Goal: Task Accomplishment & Management: Manage account settings

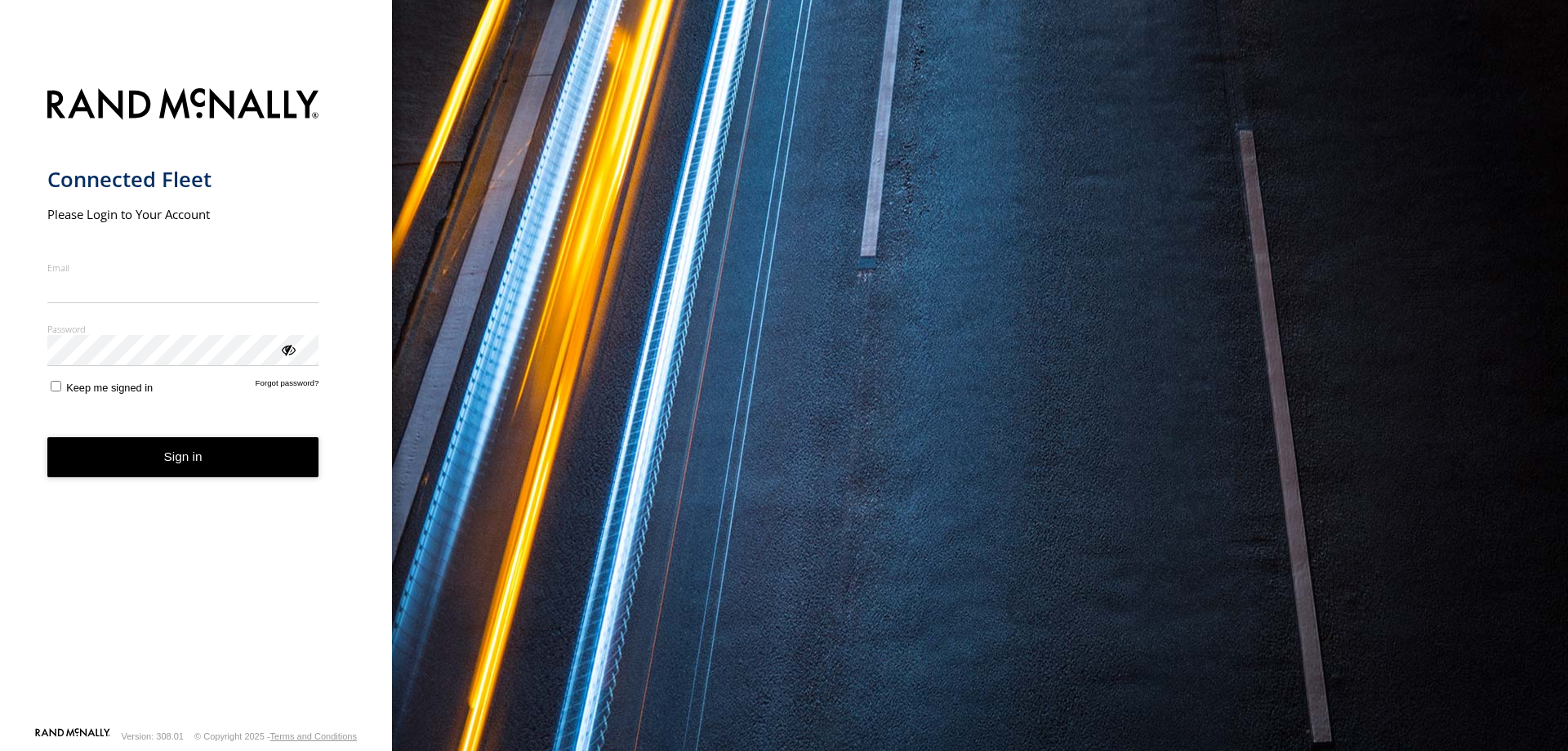
type input "**********"
click at [251, 485] on form "**********" at bounding box center [196, 402] width 298 height 648
click at [266, 454] on button "Sign in" at bounding box center [184, 457] width 272 height 40
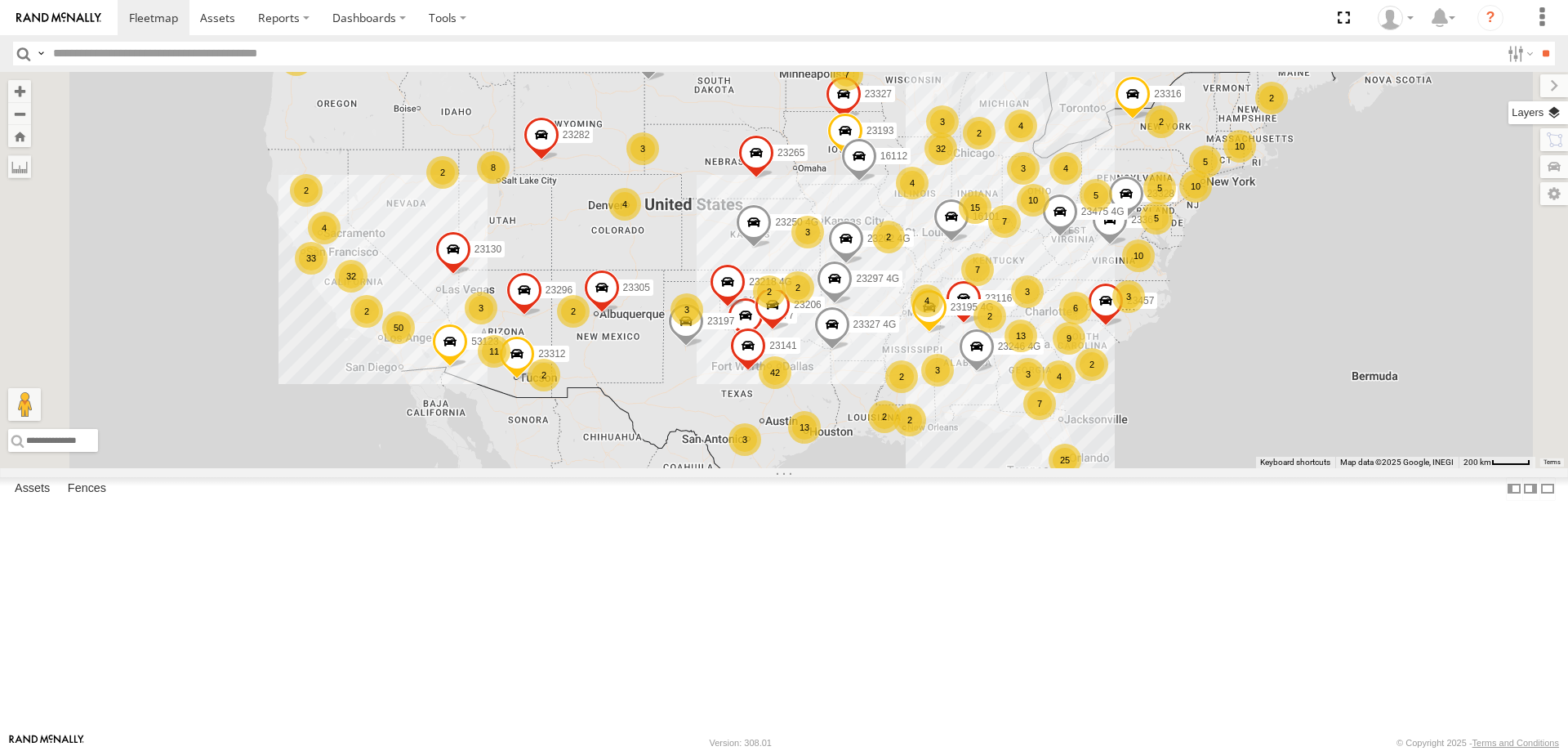
click at [1560, 119] on label at bounding box center [1538, 112] width 59 height 23
click at [0, 0] on label at bounding box center [0, 0] width 0 height 0
click at [0, 0] on span "Satellite + Roadmap" at bounding box center [0, 0] width 0 height 0
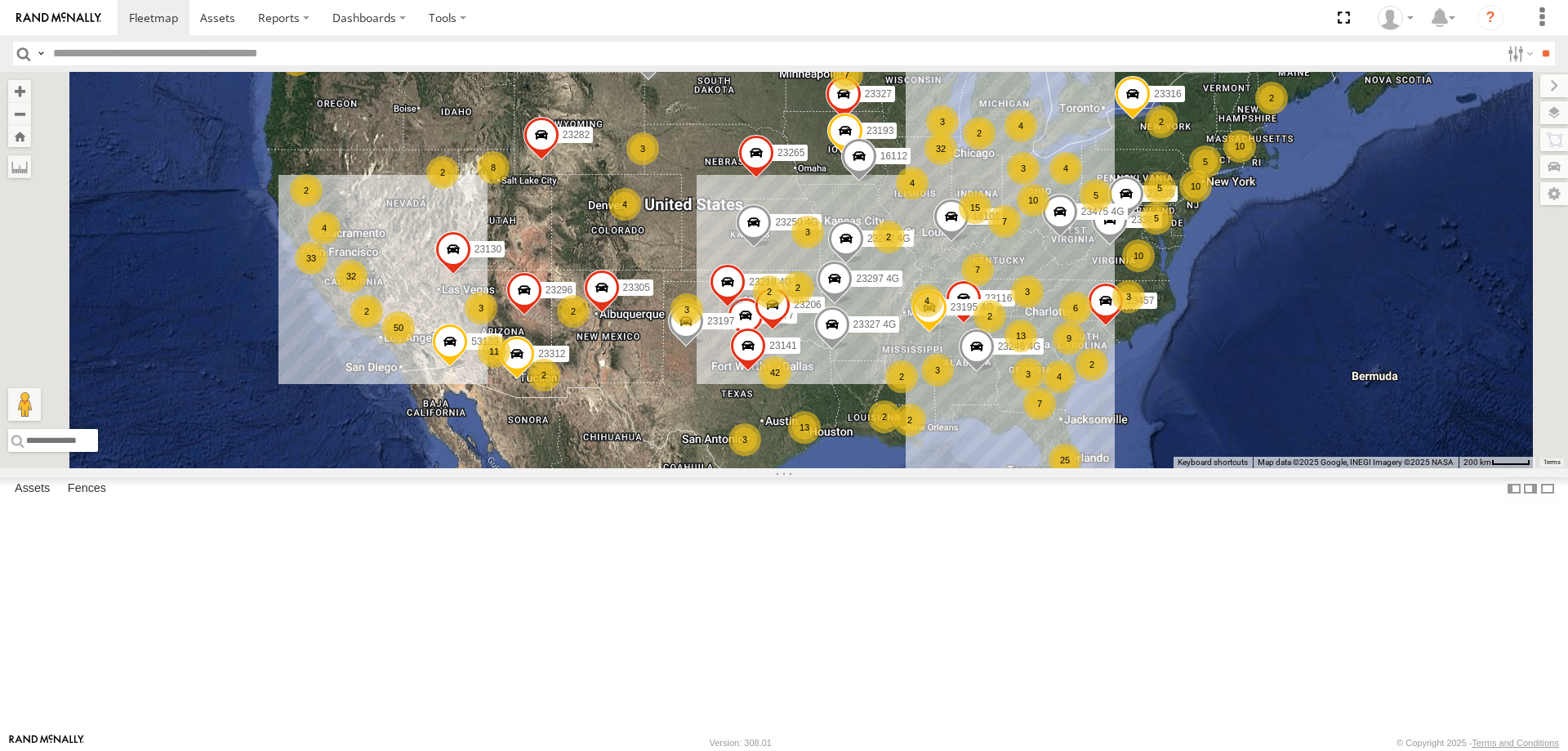
click at [1256, 17] on section at bounding box center [840, 17] width 1446 height 35
click at [1513, 83] on label at bounding box center [1540, 85] width 55 height 23
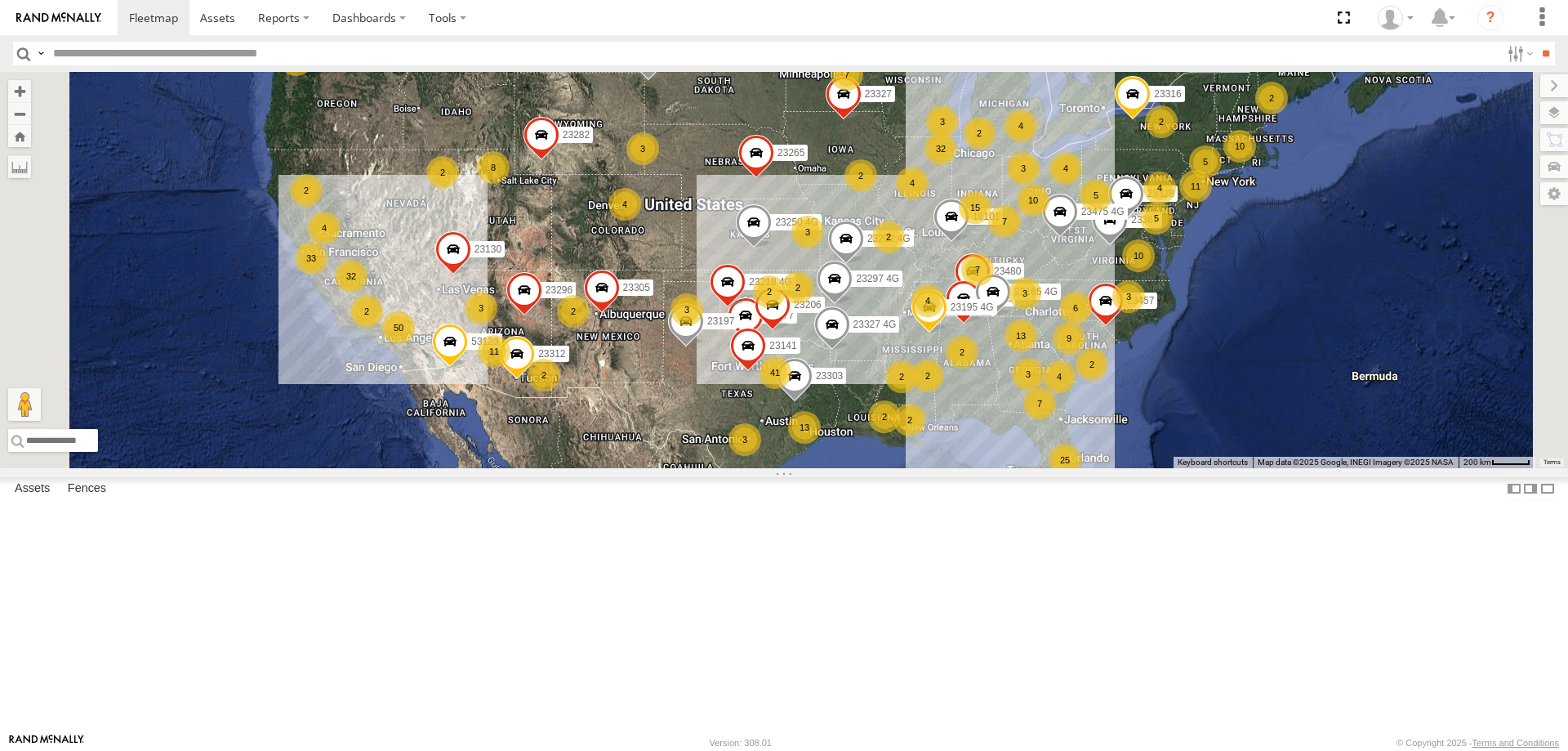
click at [692, 21] on section at bounding box center [840, 17] width 1446 height 35
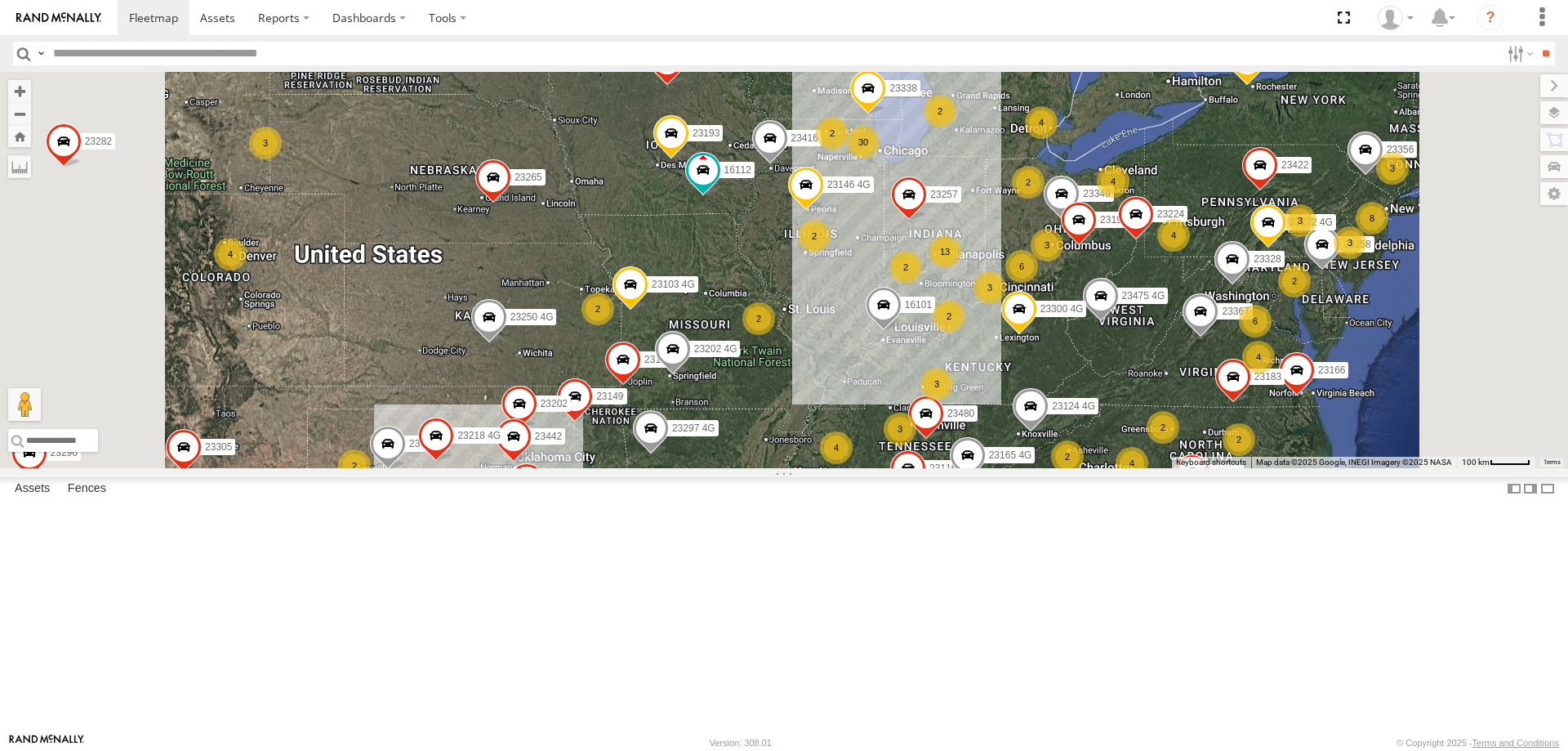
drag, startPoint x: 1139, startPoint y: 532, endPoint x: 1141, endPoint y: 545, distance: 13.2
click at [944, 440] on span at bounding box center [926, 417] width 36 height 44
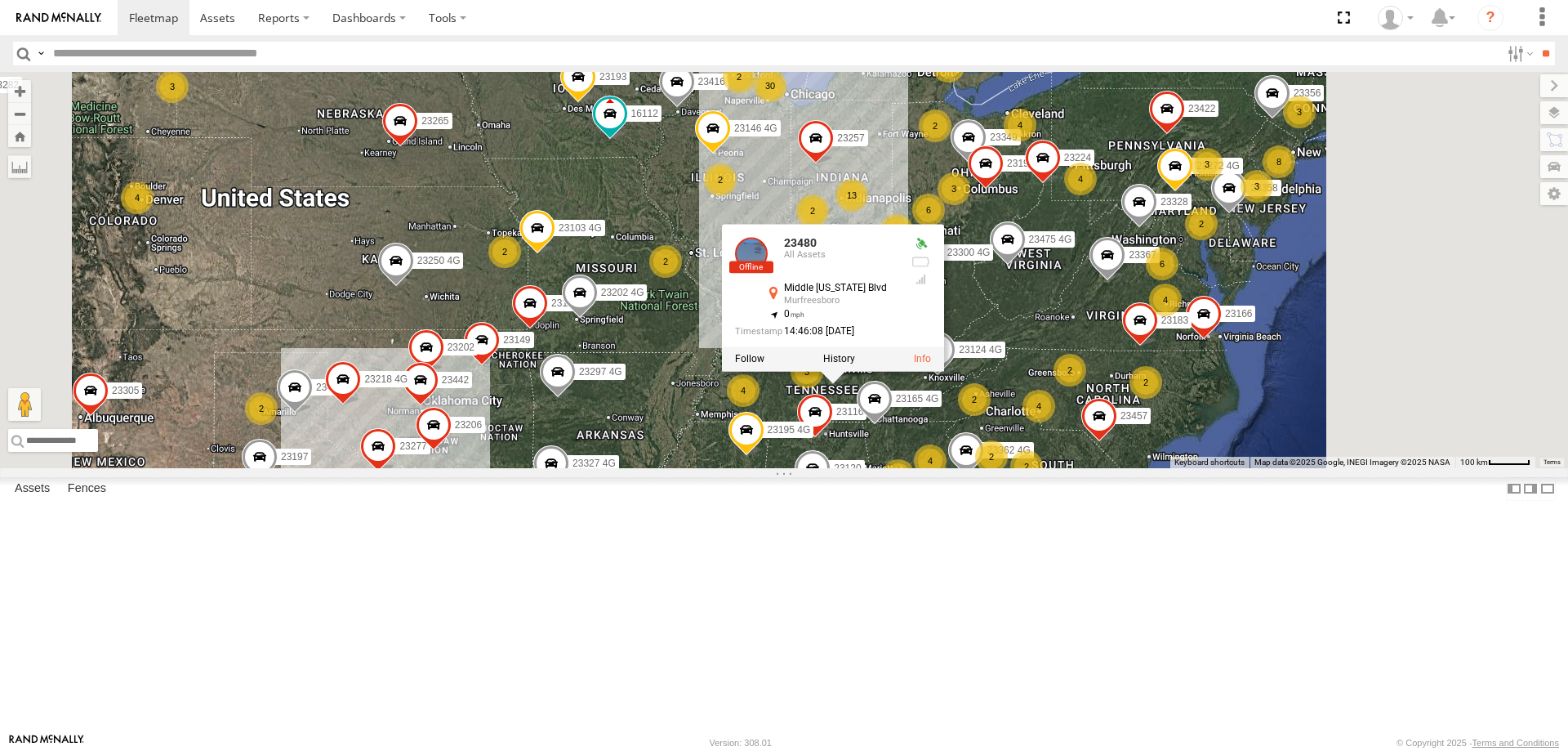
drag, startPoint x: 1445, startPoint y: 491, endPoint x: 1340, endPoint y: 399, distance: 139.6
click at [1340, 399] on div "23295 4G 23367 23206 23141 23218 4G 23277 53123 23305 23327 4G 23303 23316 2320…" at bounding box center [784, 270] width 1568 height 397
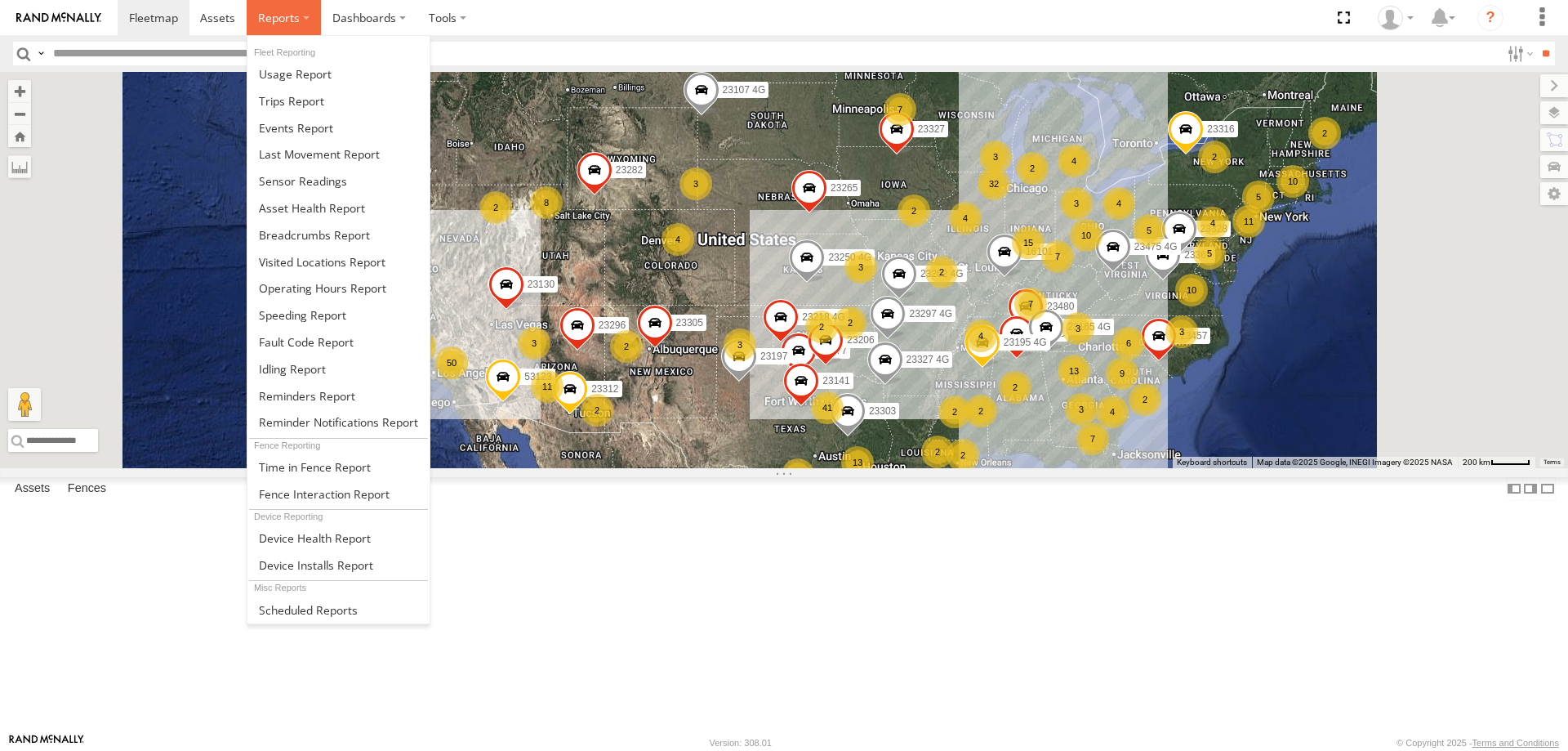
click at [310, 23] on label at bounding box center [284, 17] width 74 height 35
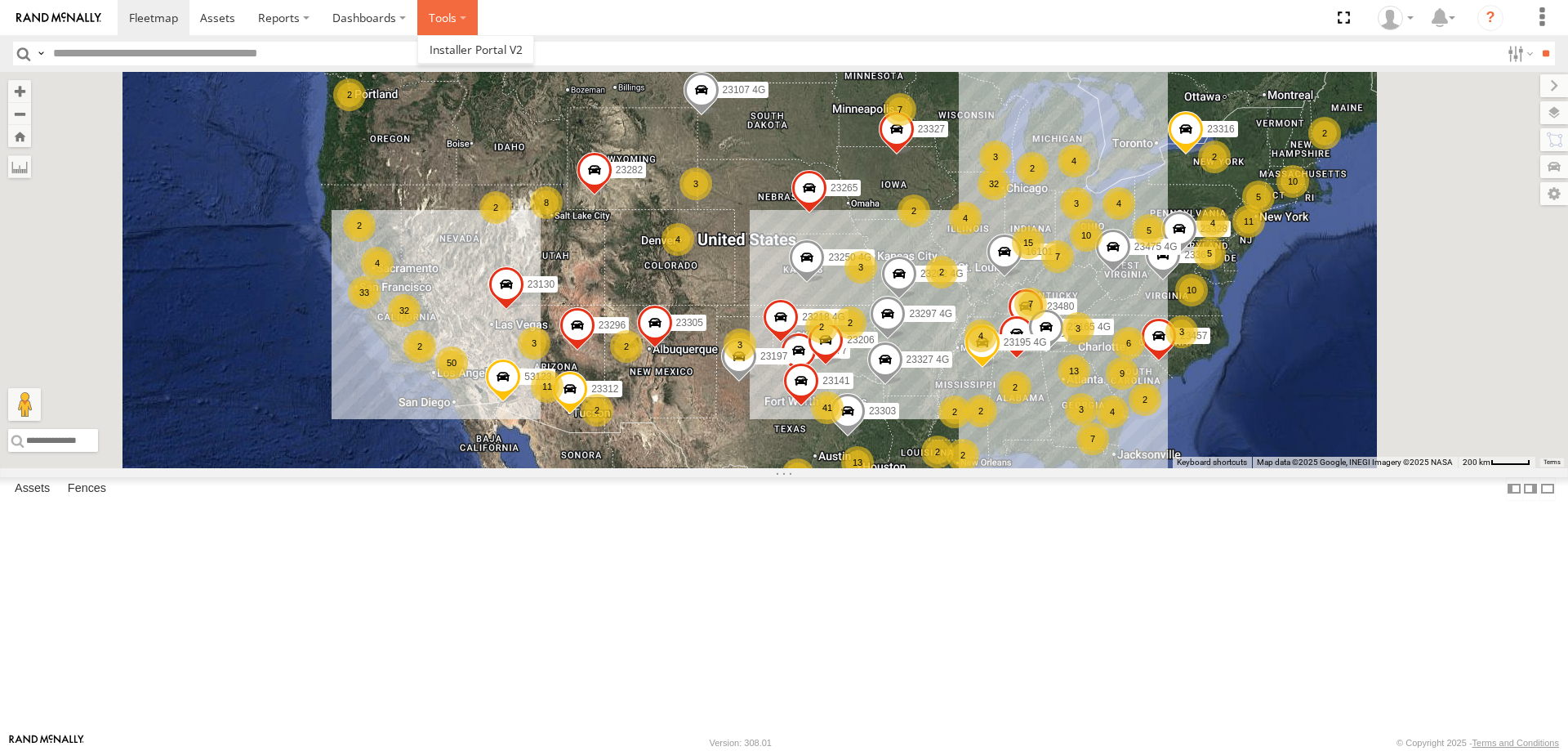
click at [460, 18] on label at bounding box center [447, 17] width 60 height 35
click at [462, 14] on label at bounding box center [447, 17] width 60 height 35
click at [535, 14] on section at bounding box center [840, 17] width 1446 height 35
click at [456, 22] on label at bounding box center [447, 17] width 60 height 35
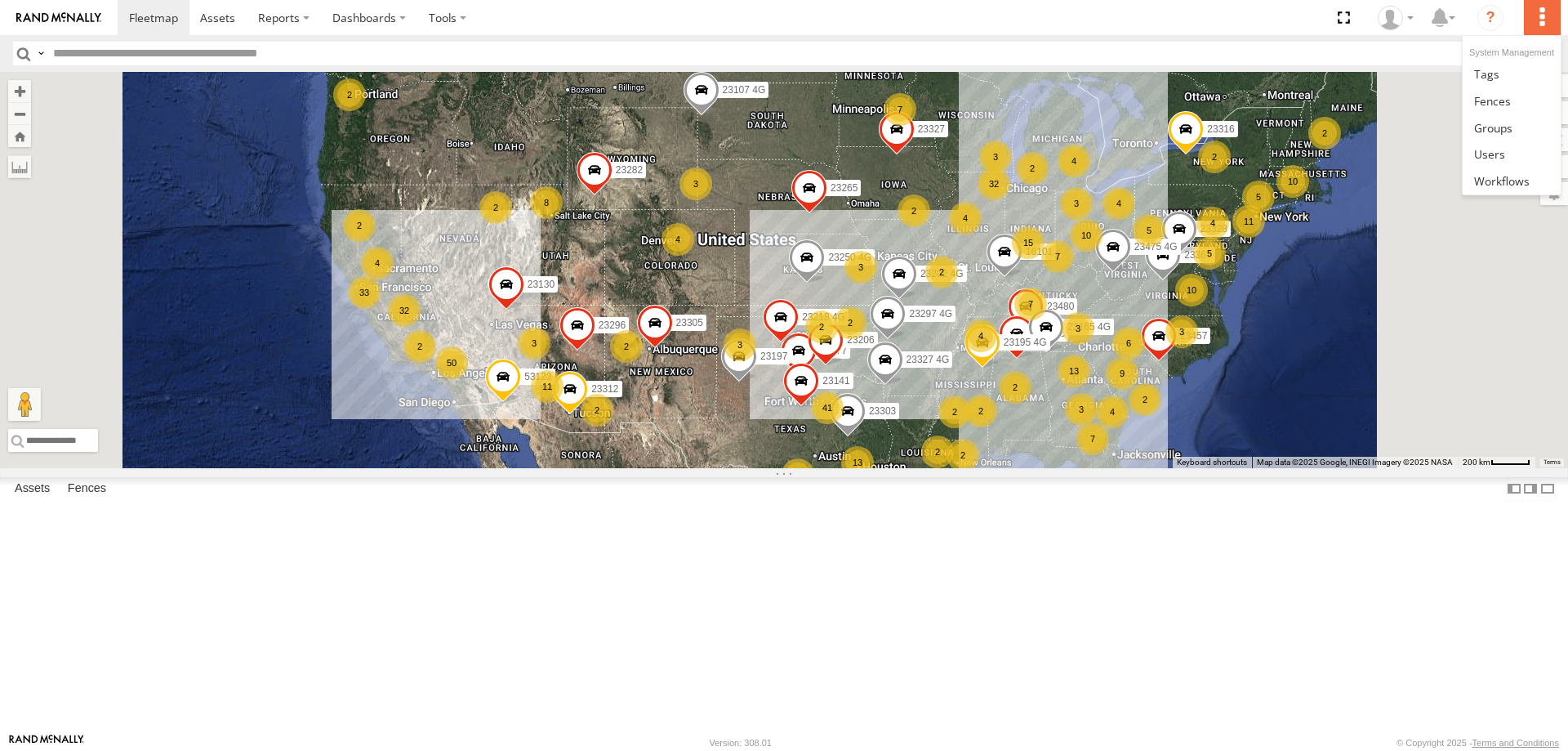
click at [1545, 22] on label at bounding box center [1542, 17] width 36 height 35
click at [1513, 155] on link at bounding box center [1511, 154] width 97 height 27
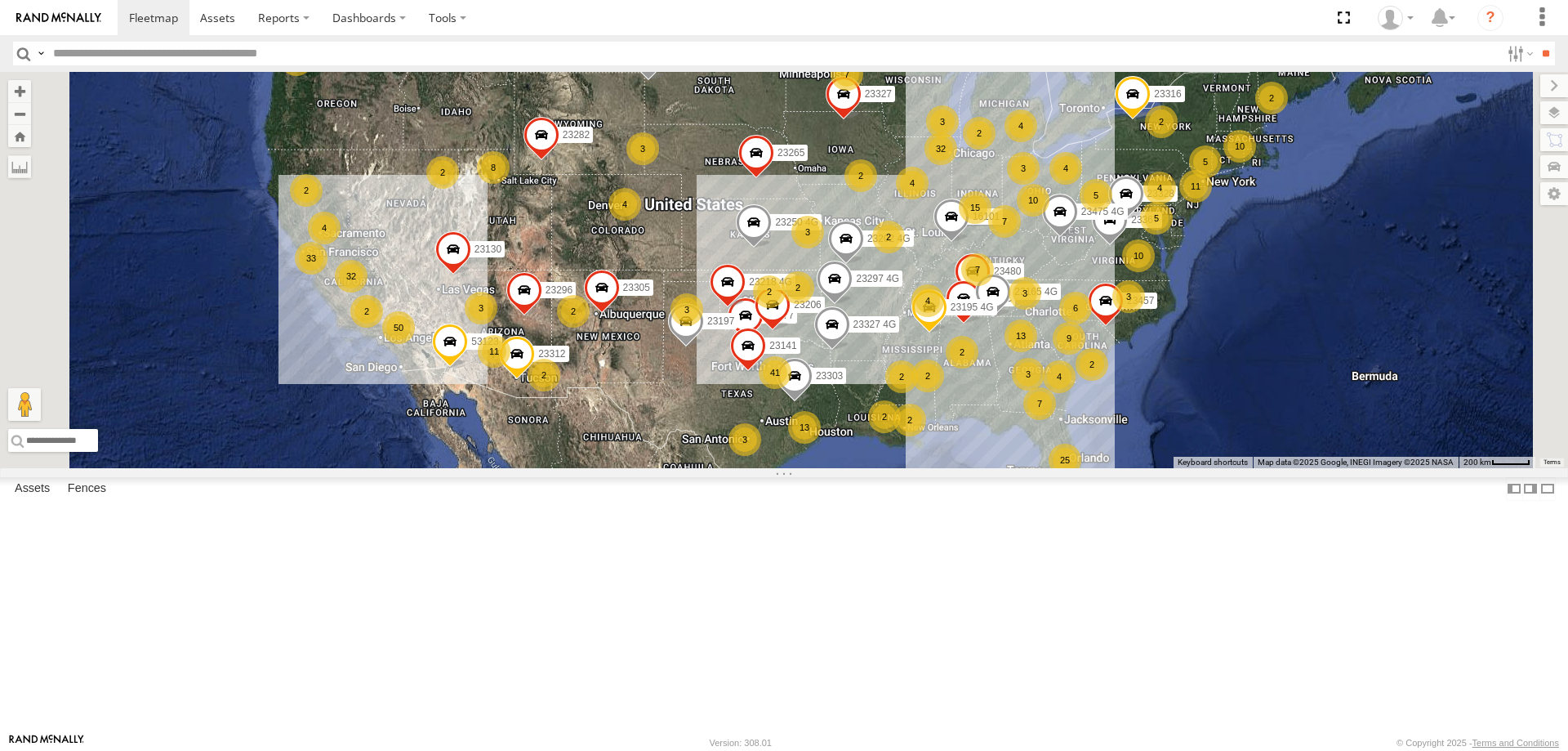
scroll to position [899, 0]
